Goal: Find specific page/section: Find specific page/section

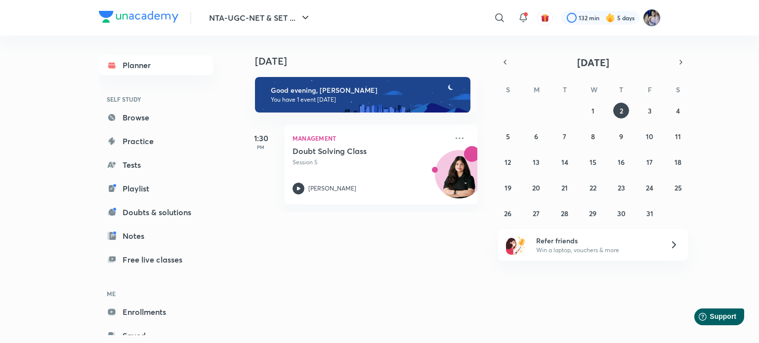
click at [655, 12] on img at bounding box center [651, 17] width 17 height 17
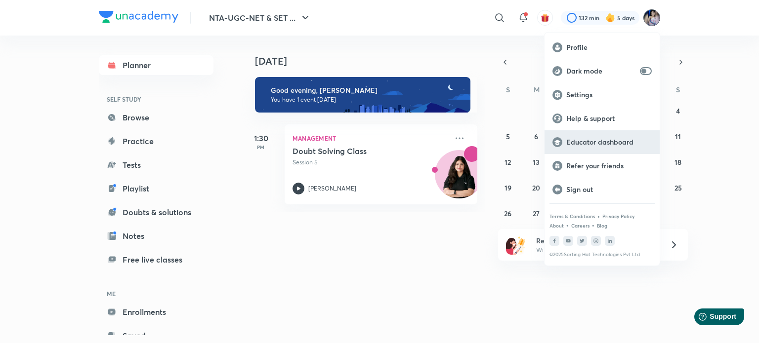
click at [587, 145] on p "Educator dashboard" at bounding box center [608, 142] width 85 height 9
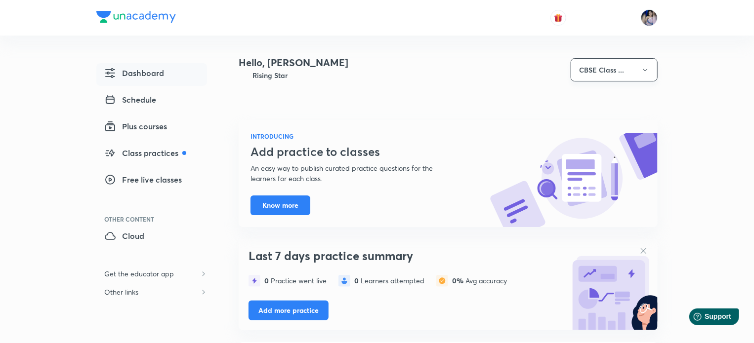
click at [630, 81] on button "CBSE Class ..." at bounding box center [614, 69] width 87 height 23
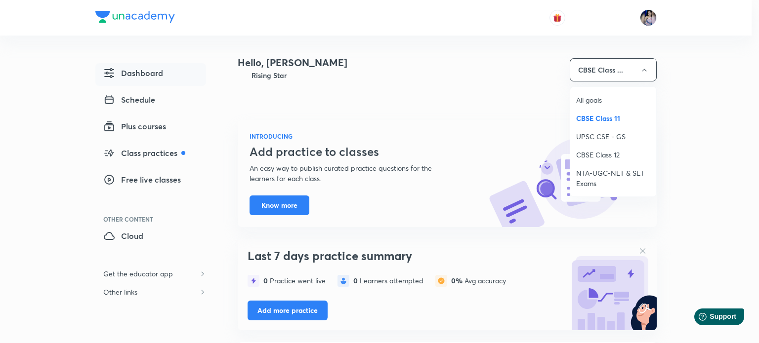
click at [583, 172] on span "NTA-UGC-NET & SET Exams" at bounding box center [613, 178] width 74 height 21
